Goal: Information Seeking & Learning: Learn about a topic

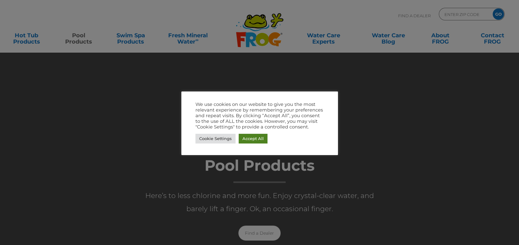
click at [261, 137] on link "Accept All" at bounding box center [253, 139] width 29 height 10
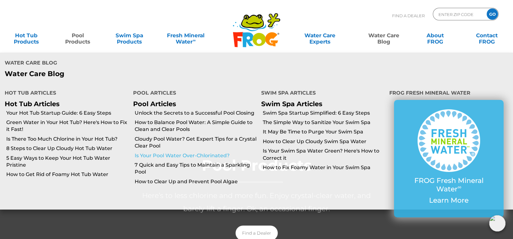
click at [157, 152] on link "Is Your Pool Water Over-Chlorinated?" at bounding box center [195, 155] width 122 height 7
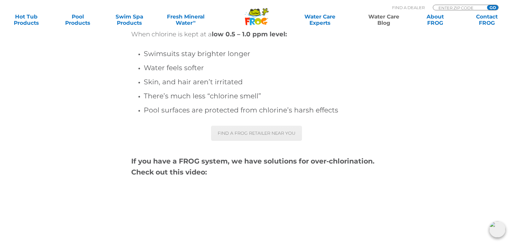
scroll to position [2582, 0]
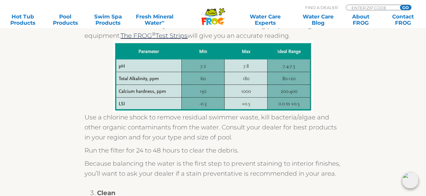
scroll to position [274, 0]
